Goal: Check status

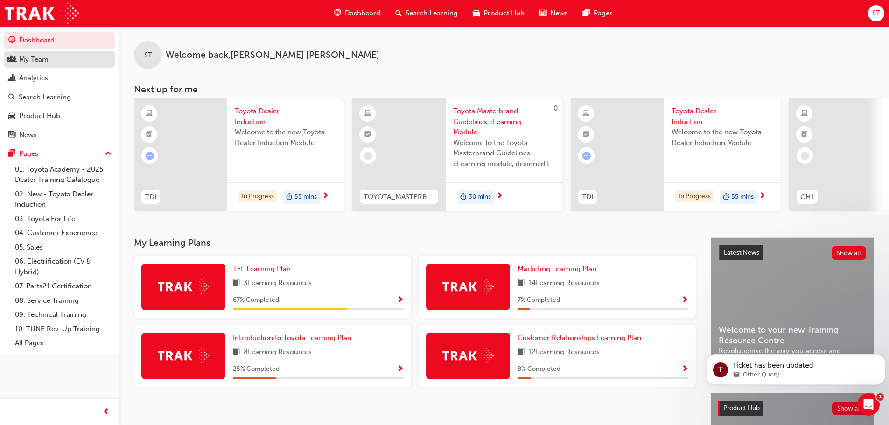
click at [35, 59] on div "My Team" at bounding box center [33, 59] width 29 height 11
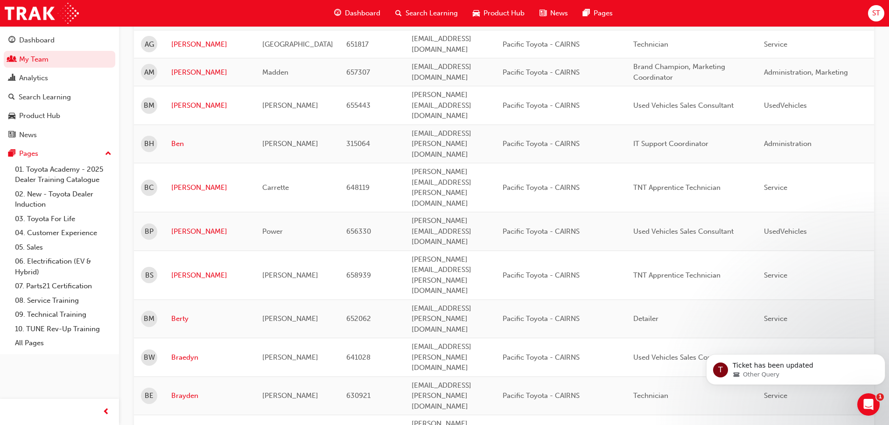
scroll to position [1089, 0]
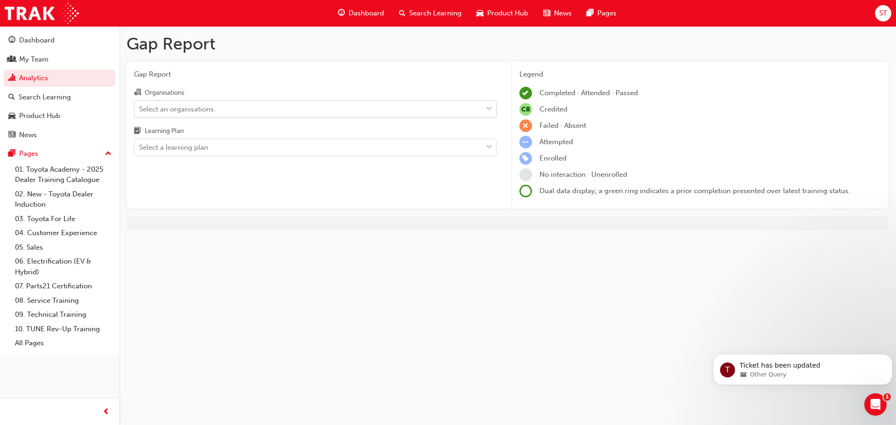
click at [163, 117] on div "Select an organisations" at bounding box center [308, 109] width 348 height 16
click at [140, 112] on input "Organisations Select an organisations" at bounding box center [139, 109] width 1 height 8
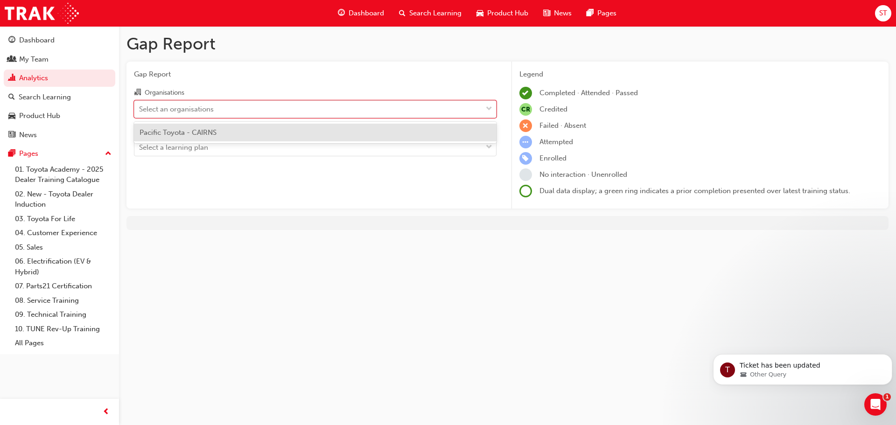
click at [162, 132] on span "Pacific Toyota - CAIRNS" at bounding box center [178, 132] width 77 height 8
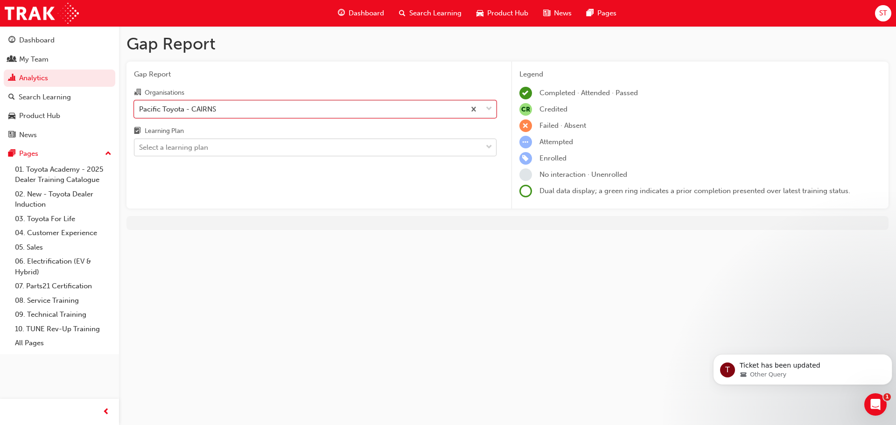
click at [165, 149] on div "Select a learning plan" at bounding box center [173, 147] width 69 height 11
click at [140, 149] on input "Learning Plan Select a learning plan" at bounding box center [139, 147] width 1 height 8
drag, startPoint x: 707, startPoint y: 241, endPoint x: 707, endPoint y: 247, distance: 6.1
click at [707, 247] on div "Gap Report Gap Report Organisations Pacific Toyota - CAIRNS Learning Plan Selec…" at bounding box center [448, 212] width 896 height 425
